Goal: Information Seeking & Learning: Learn about a topic

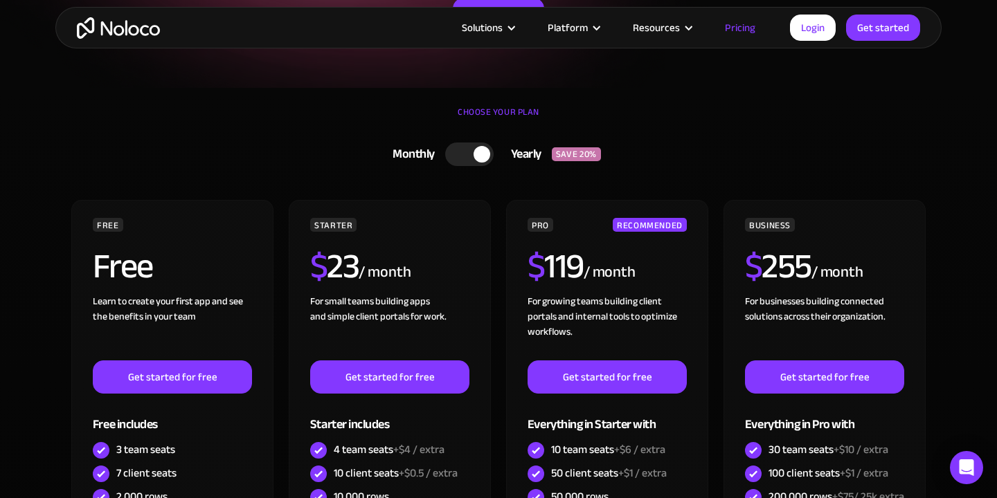
scroll to position [226, 0]
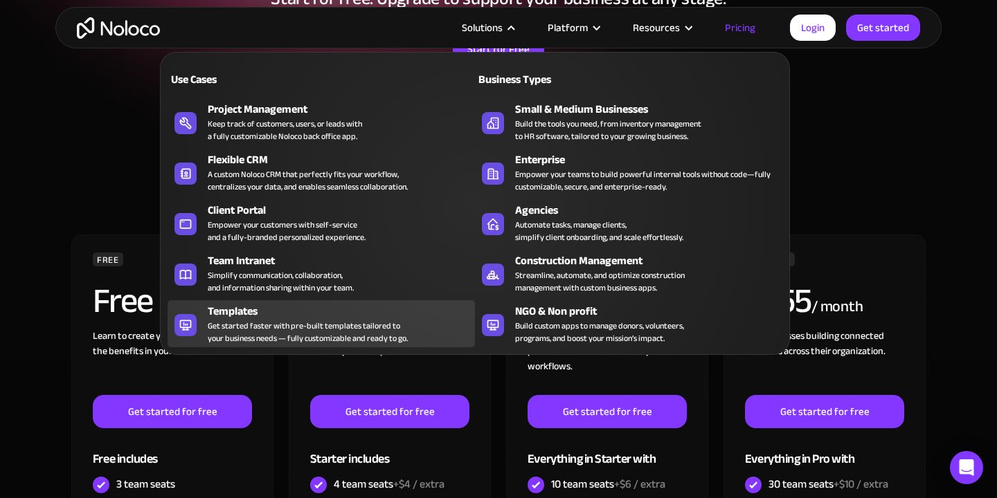
click at [381, 316] on div "Templates" at bounding box center [344, 311] width 273 height 17
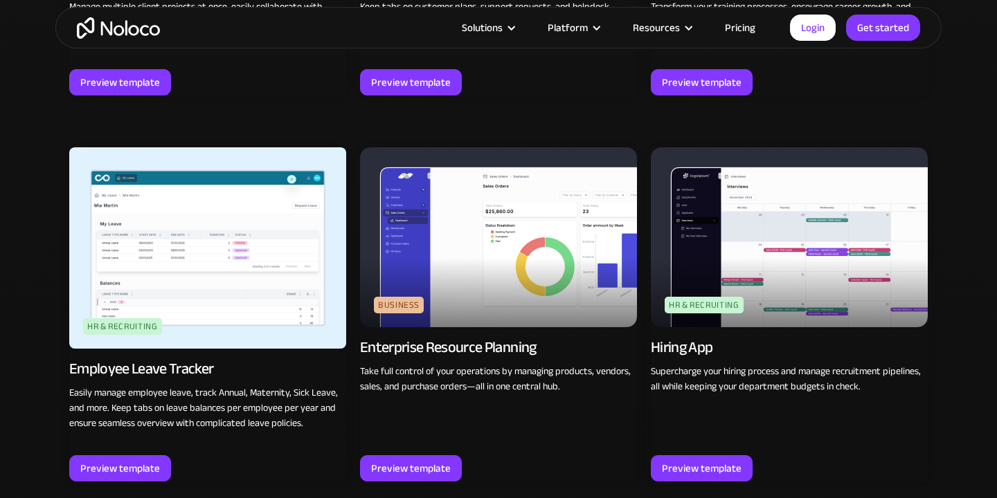
scroll to position [1613, 0]
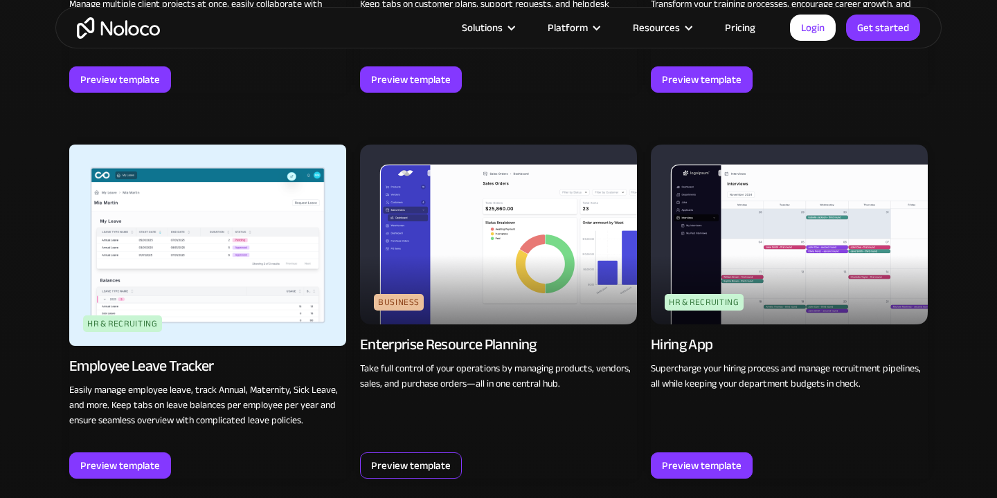
click at [397, 460] on div "Preview template" at bounding box center [411, 466] width 80 height 18
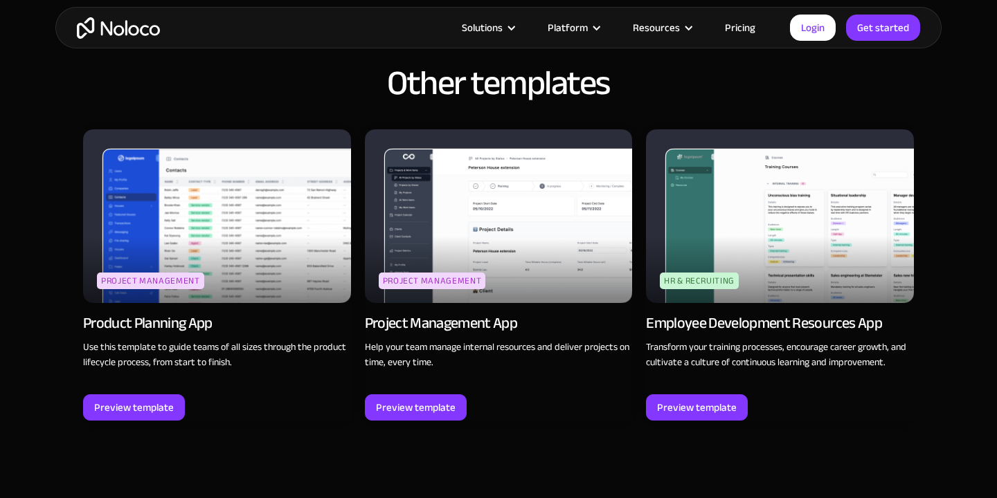
scroll to position [1260, 0]
